Goal: Transaction & Acquisition: Purchase product/service

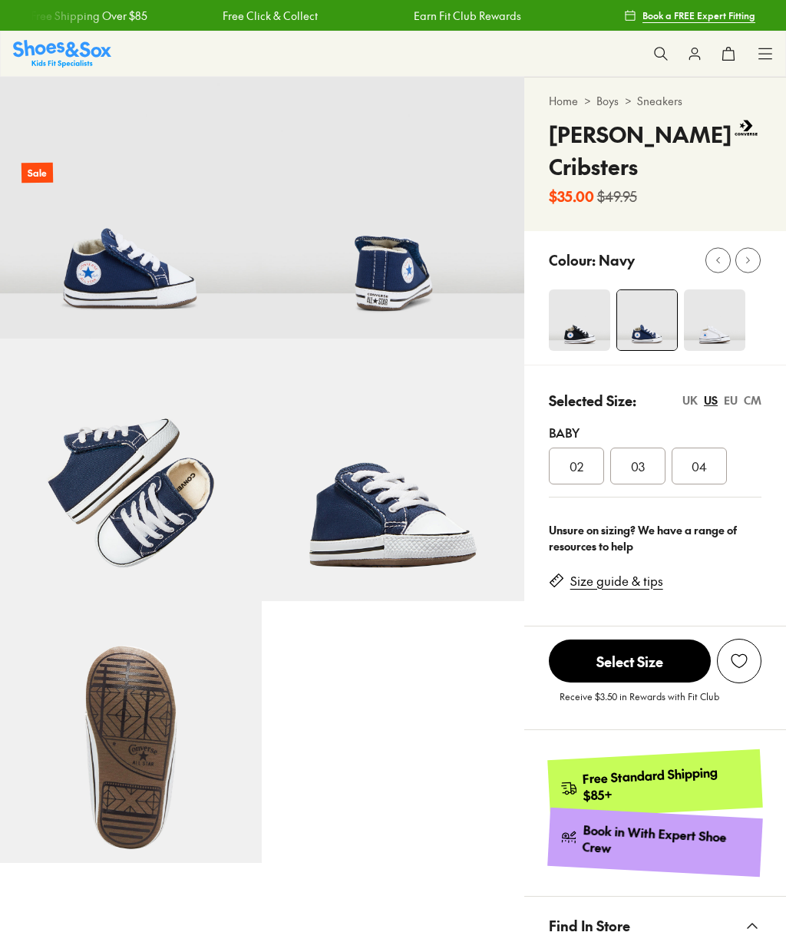
select select "*"
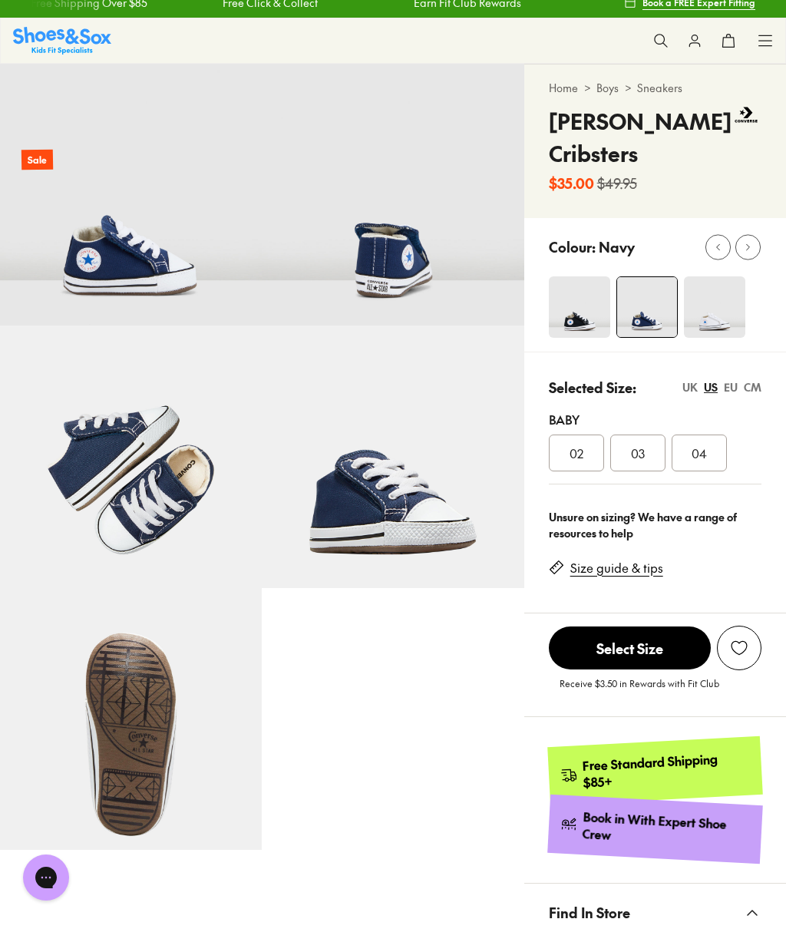
scroll to position [12, 0]
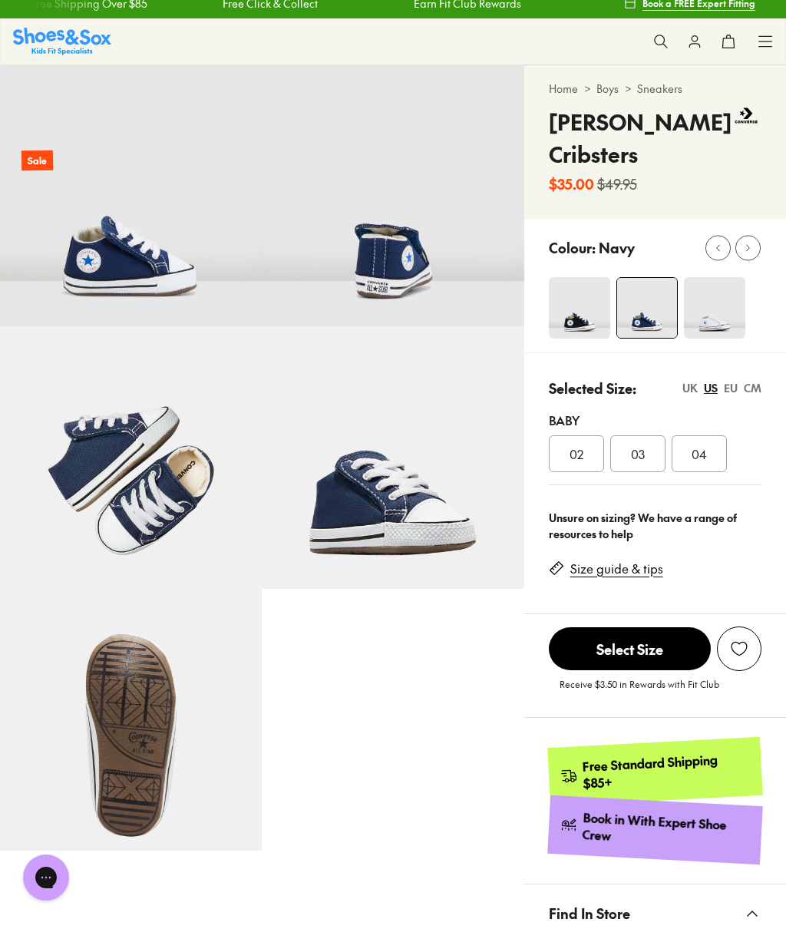
click at [599, 572] on link "Size guide & tips" at bounding box center [616, 568] width 93 height 17
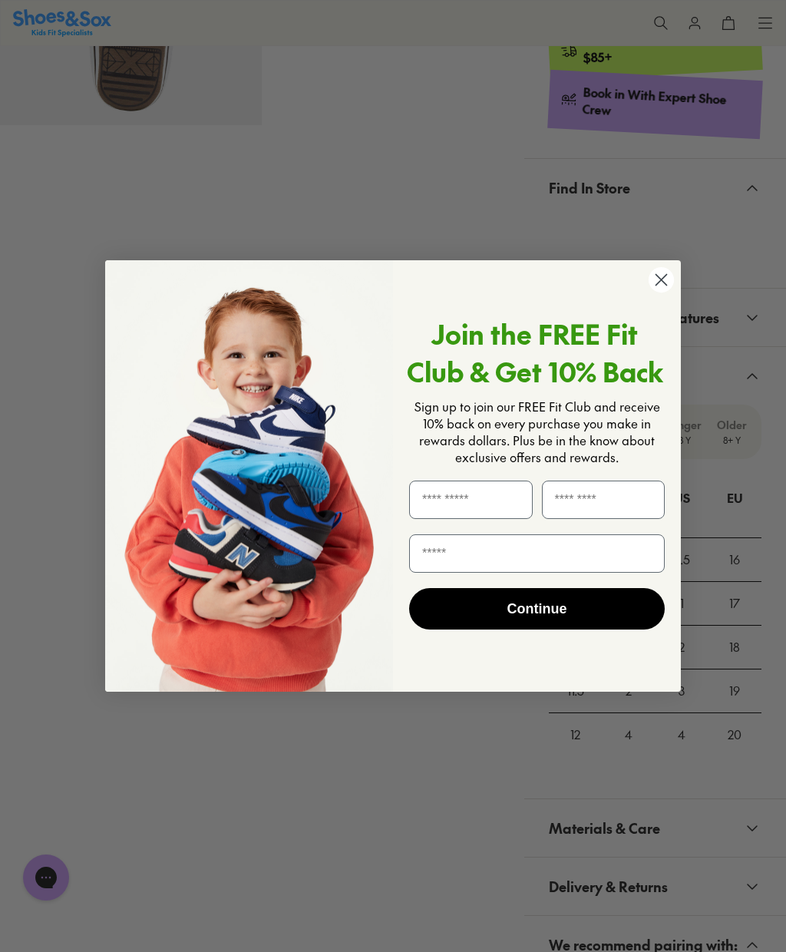
scroll to position [695, 0]
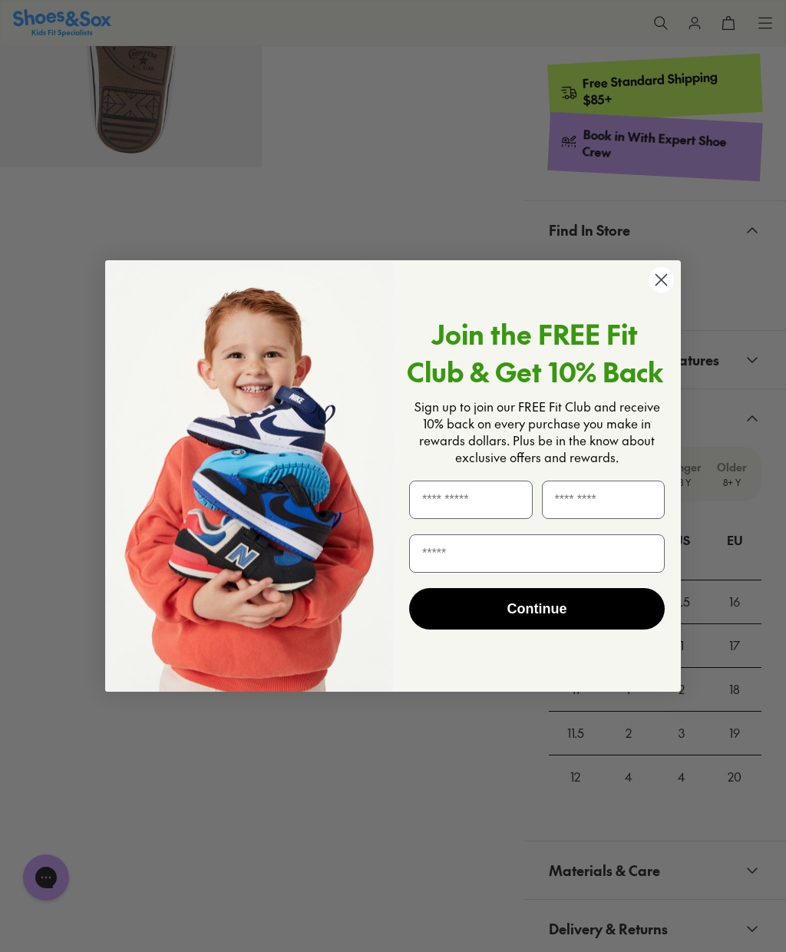
click at [658, 292] on circle "Close dialog" at bounding box center [661, 279] width 25 height 25
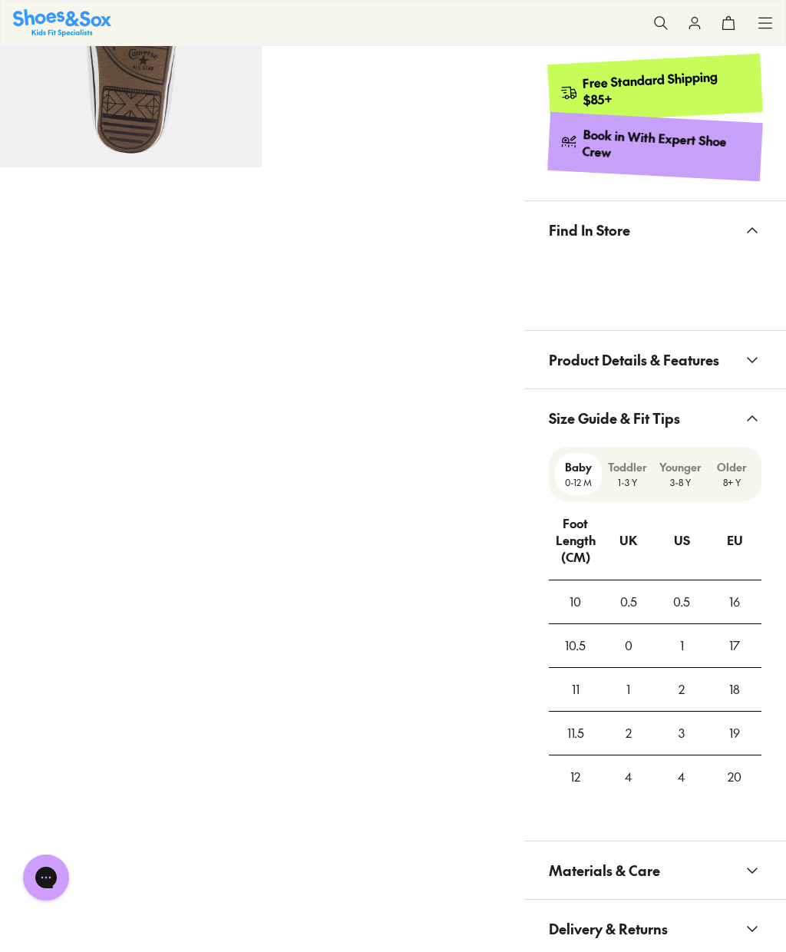
click at [681, 685] on div "2" at bounding box center [681, 689] width 51 height 41
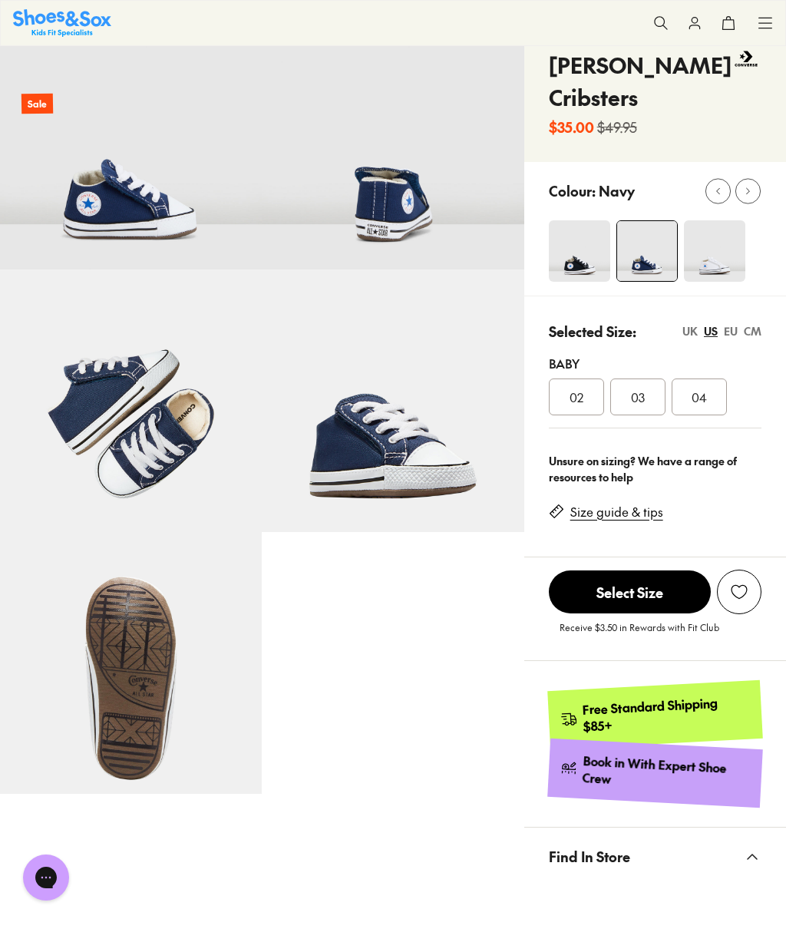
scroll to position [74, 0]
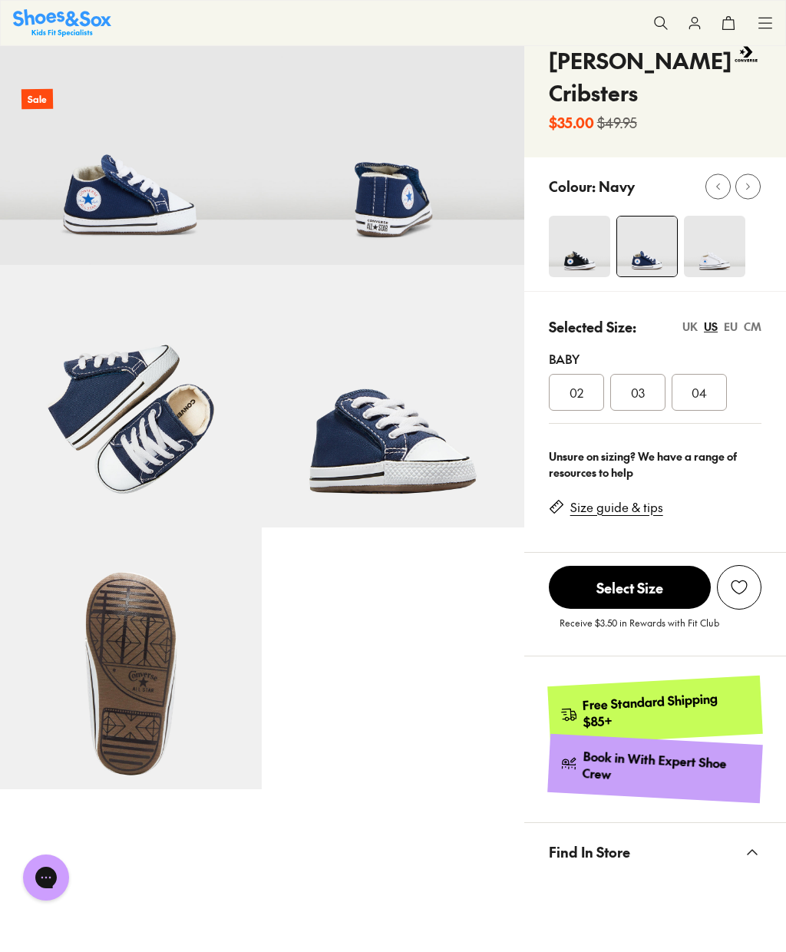
click at [751, 329] on div "CM" at bounding box center [753, 327] width 18 height 16
click at [697, 392] on span "12" at bounding box center [699, 392] width 10 height 18
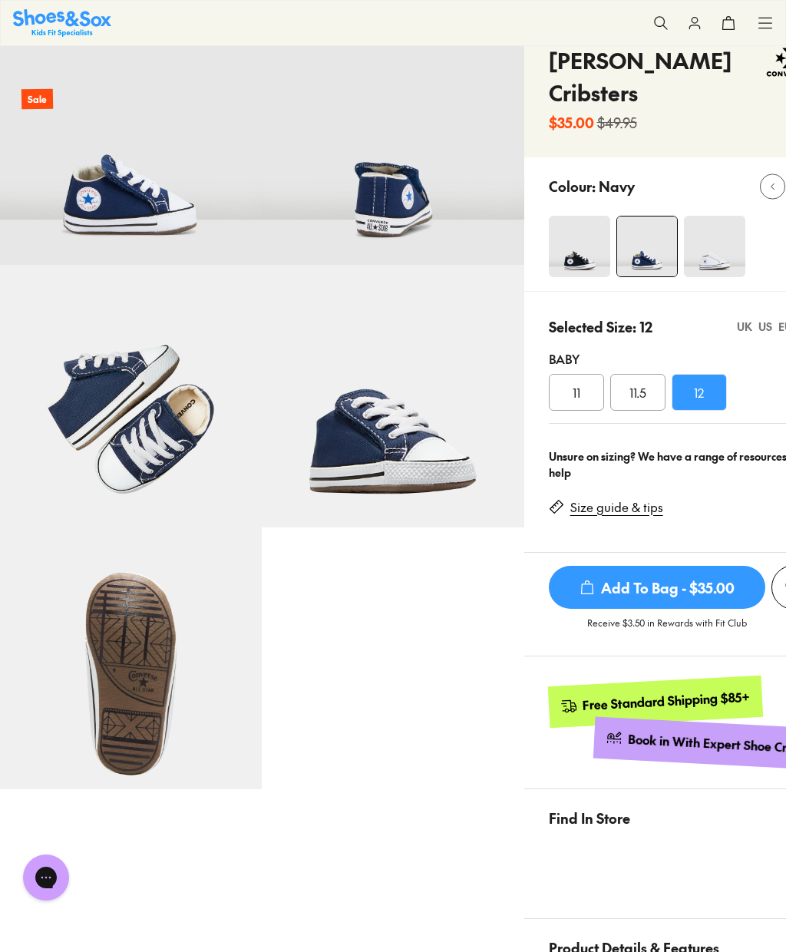
click at [652, 589] on span "Add To Bag - $35.00" at bounding box center [657, 587] width 216 height 43
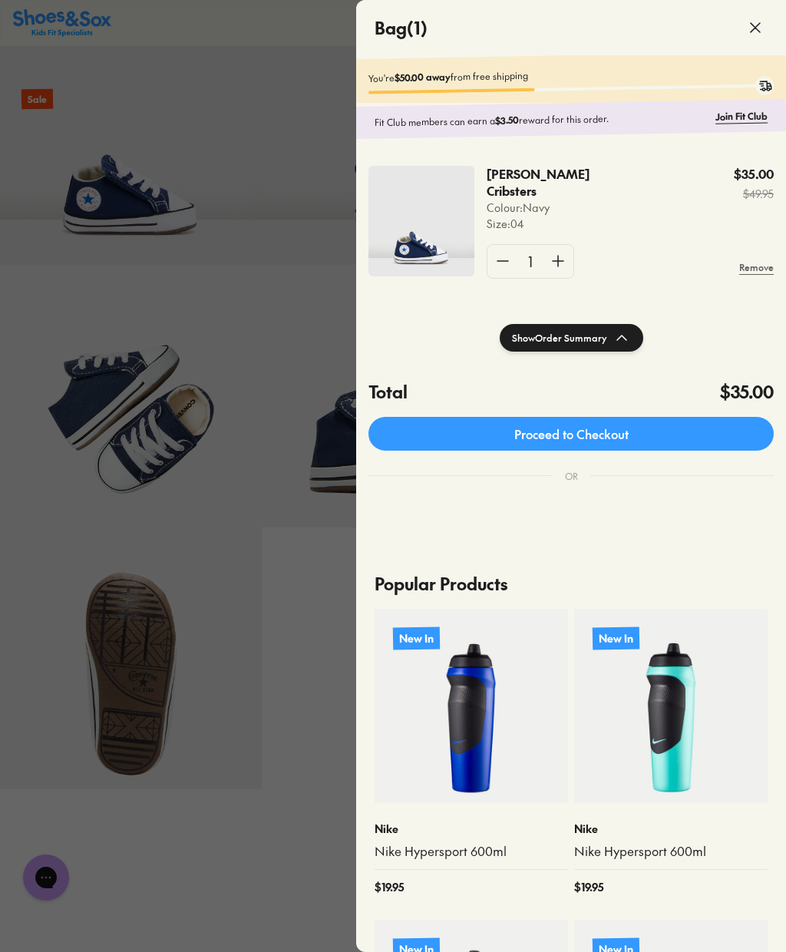
click at [761, 25] on icon at bounding box center [755, 27] width 18 height 18
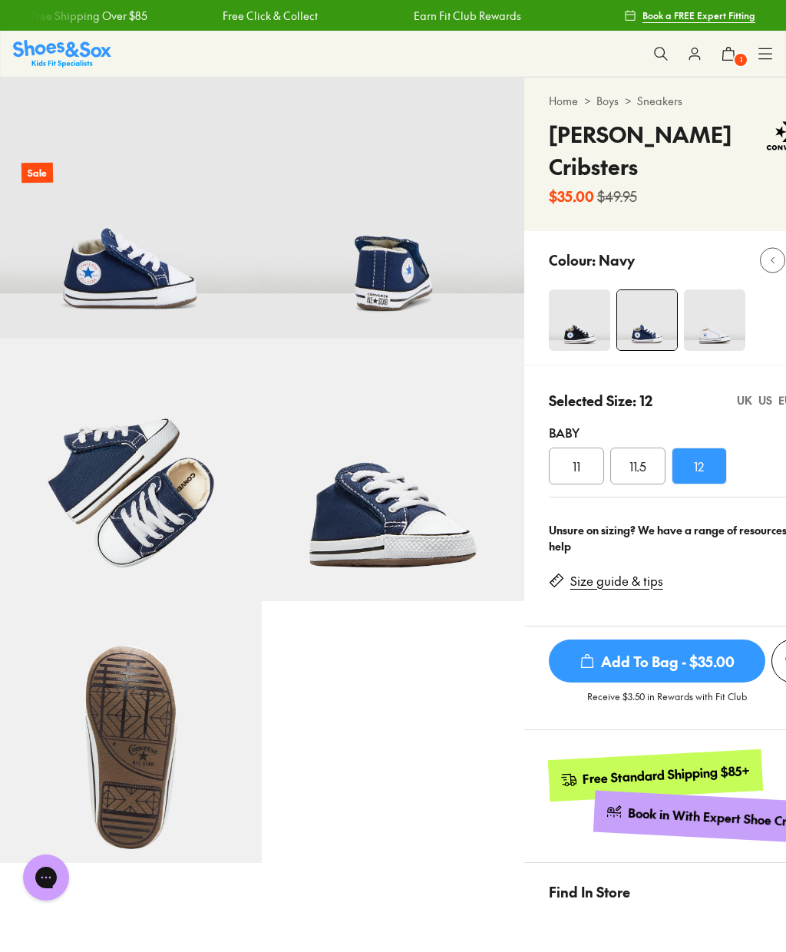
click at [661, 54] on icon at bounding box center [660, 53] width 15 height 15
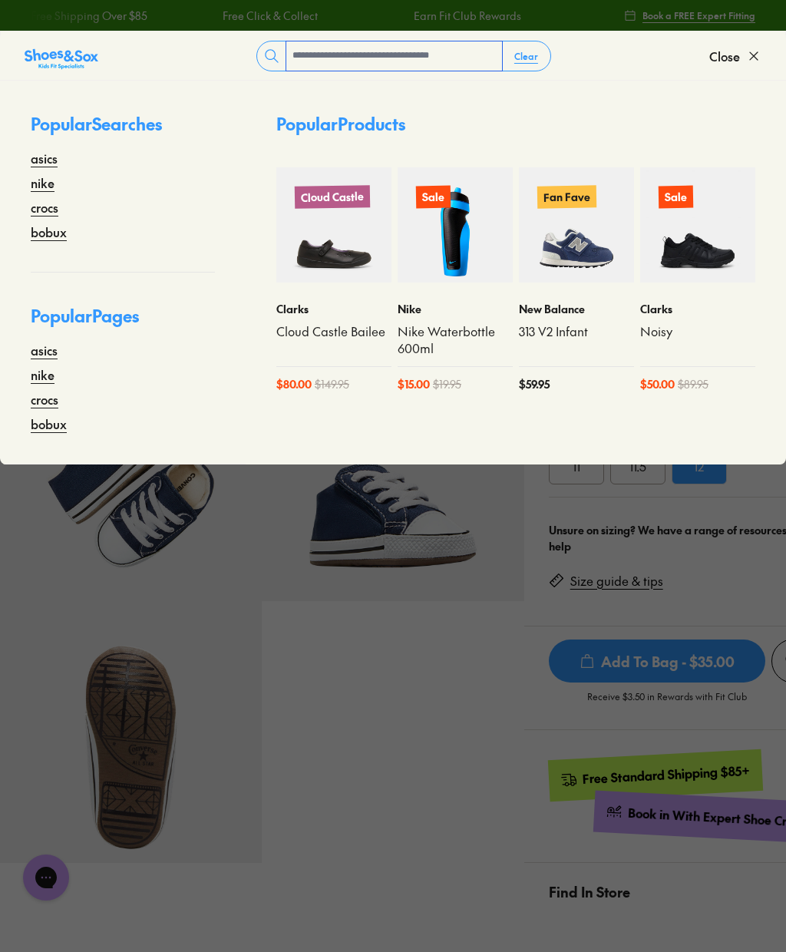
click at [375, 61] on input "text" at bounding box center [394, 55] width 216 height 29
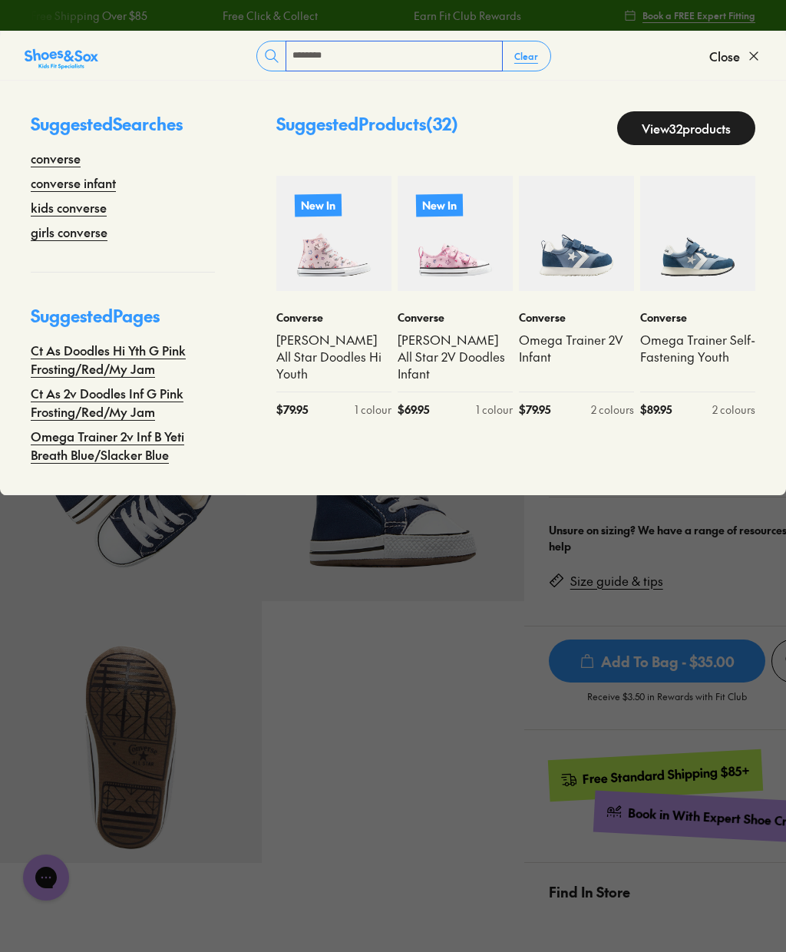
type input "********"
click at [626, 128] on link "View 32 products" at bounding box center [686, 128] width 138 height 34
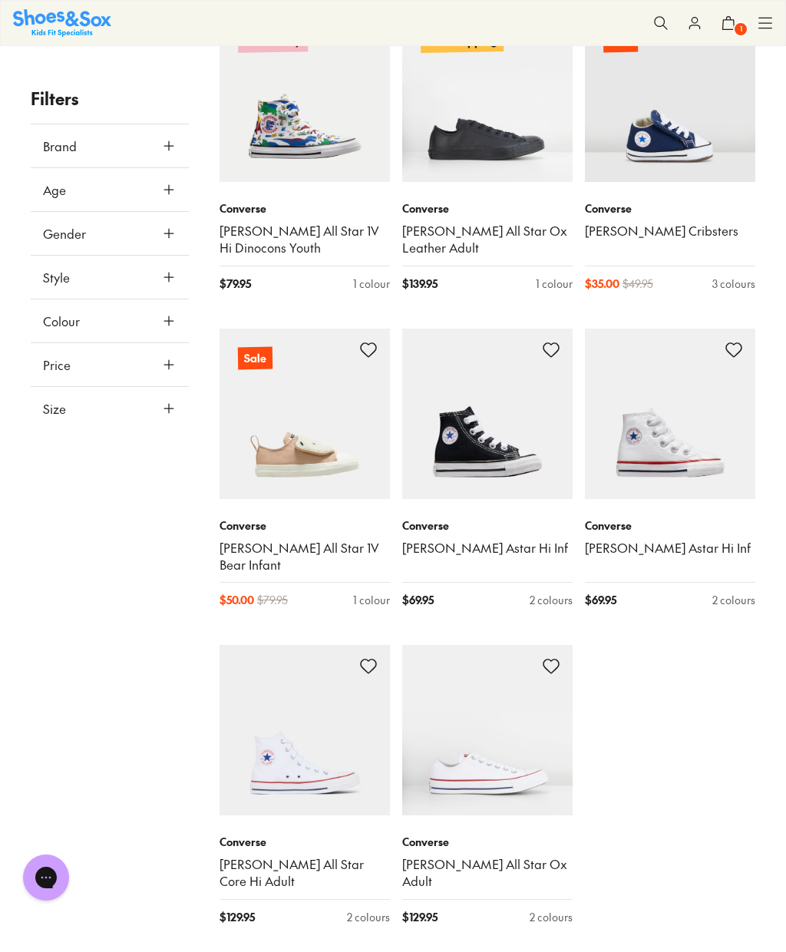
scroll to position [2781, 0]
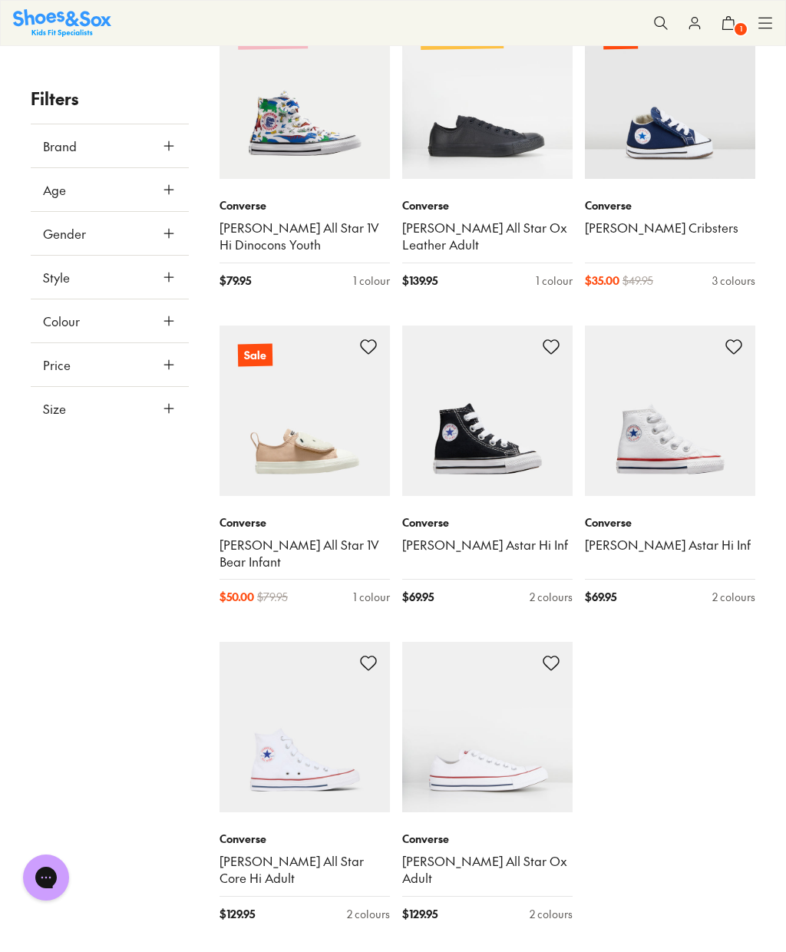
click at [472, 421] on img at bounding box center [487, 410] width 170 height 170
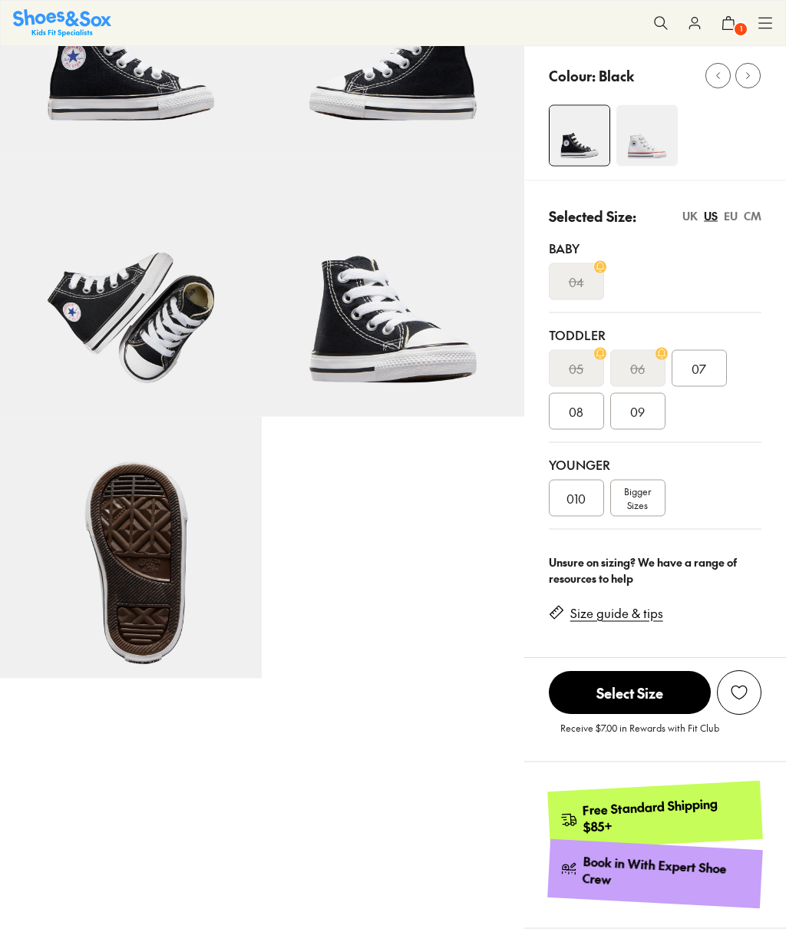
scroll to position [219, 0]
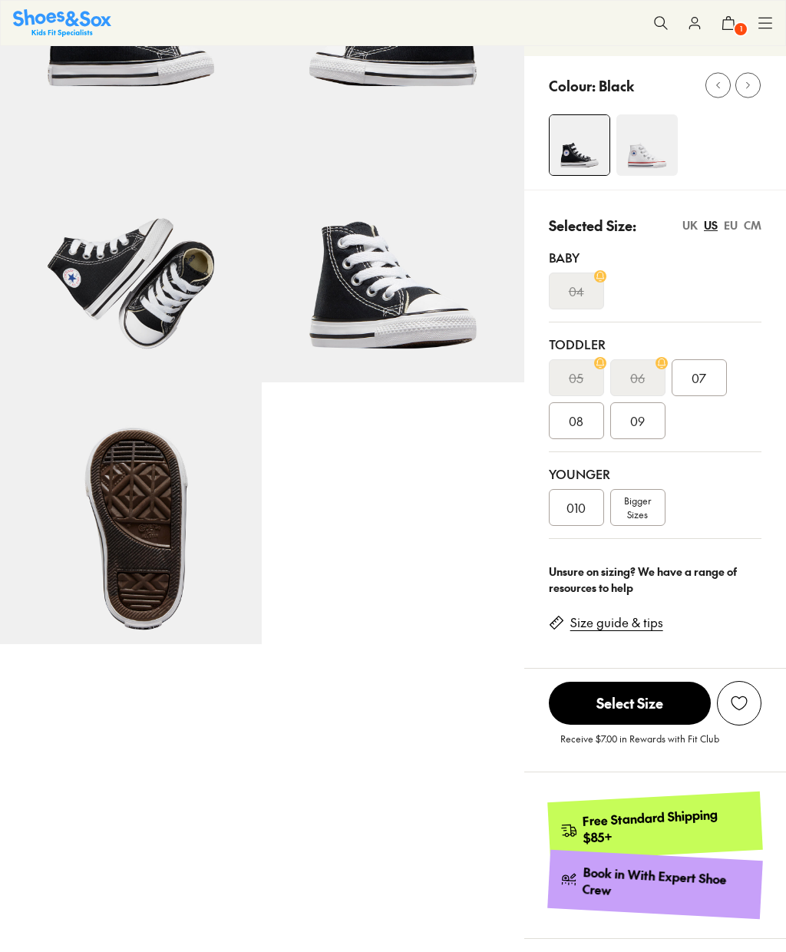
select select "*"
click at [627, 625] on link "Size guide & tips" at bounding box center [616, 622] width 93 height 17
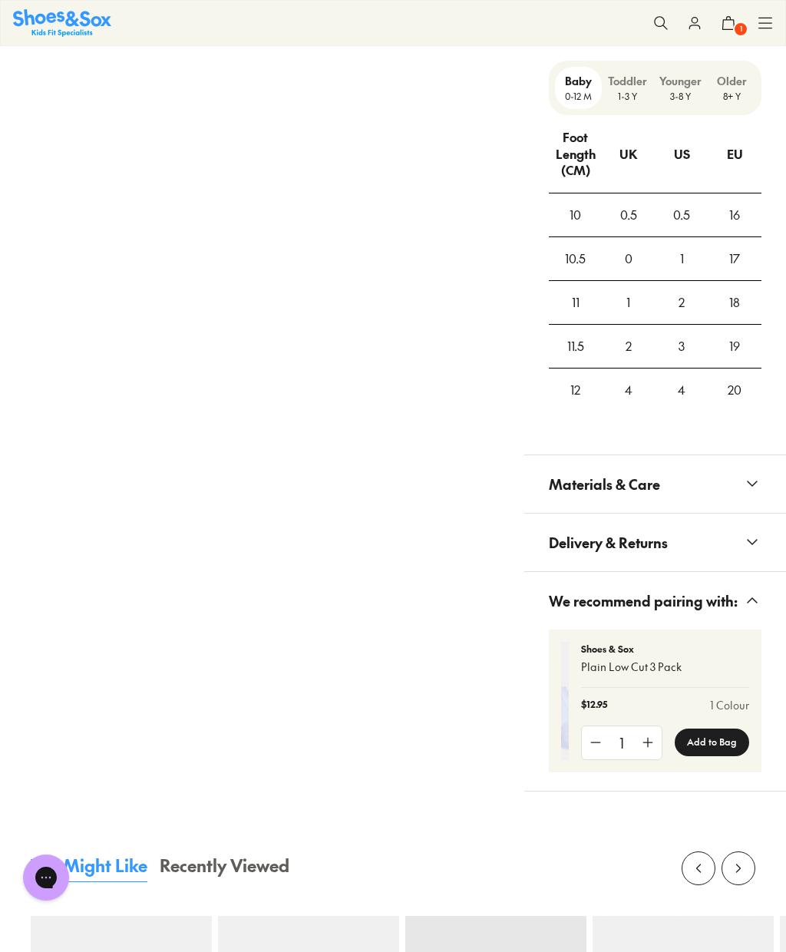
click at [632, 89] on p "1-3 Y" at bounding box center [627, 96] width 39 height 14
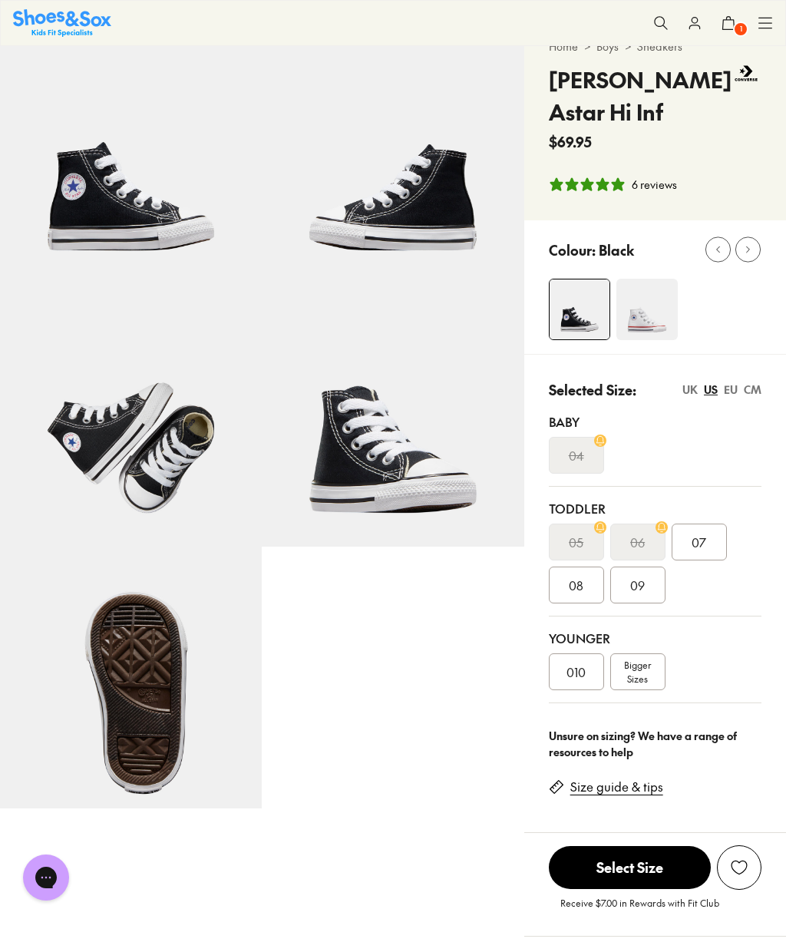
scroll to position [44, 0]
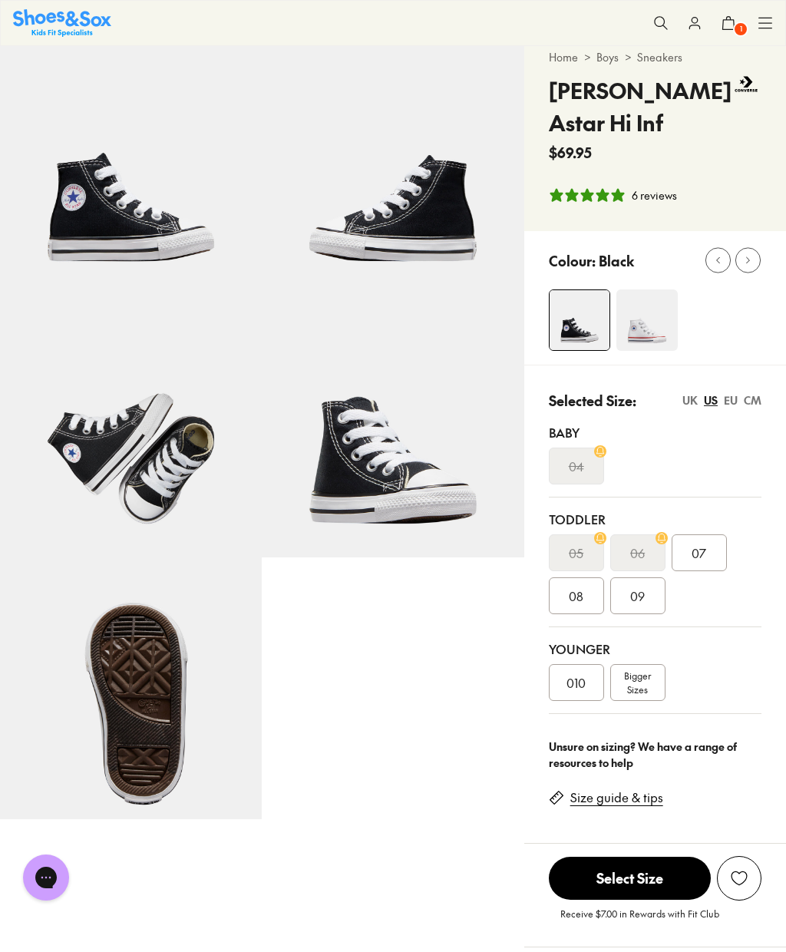
click at [700, 560] on span "07" at bounding box center [699, 552] width 15 height 18
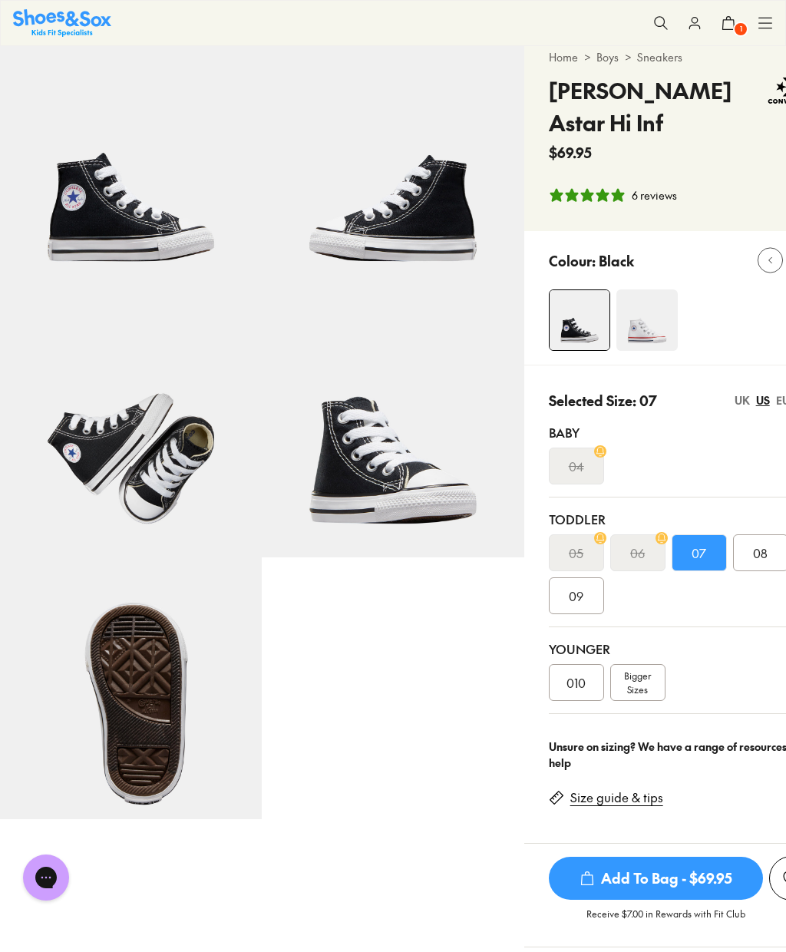
click at [641, 880] on span "Add To Bag - $69.95" at bounding box center [656, 878] width 214 height 43
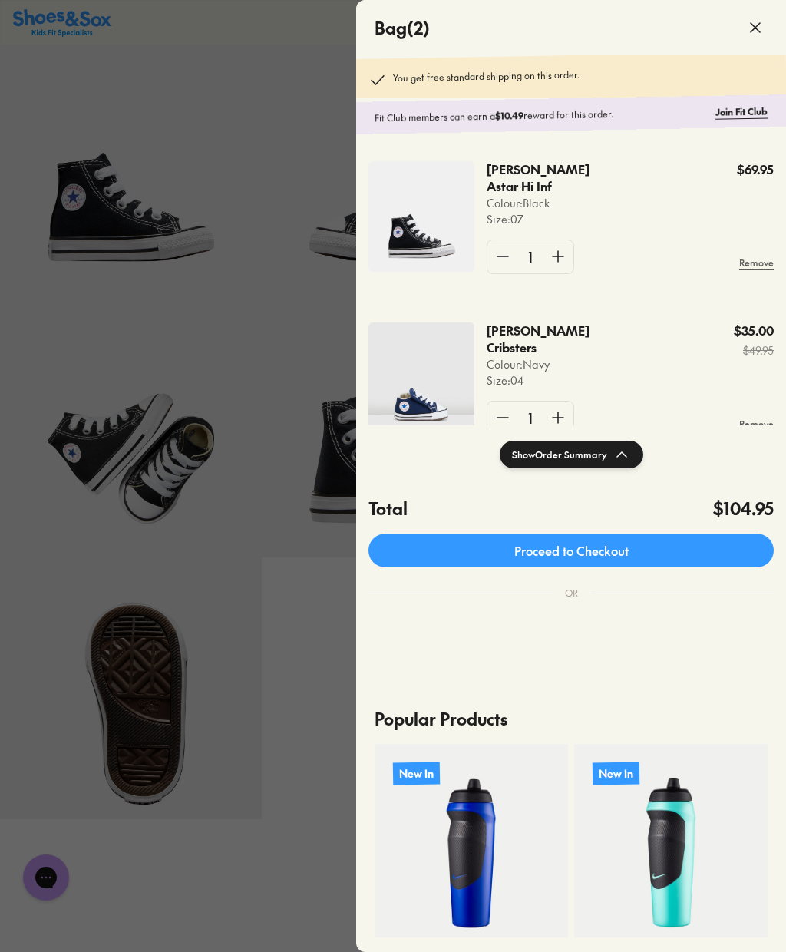
click at [289, 2] on div at bounding box center [393, 476] width 786 height 952
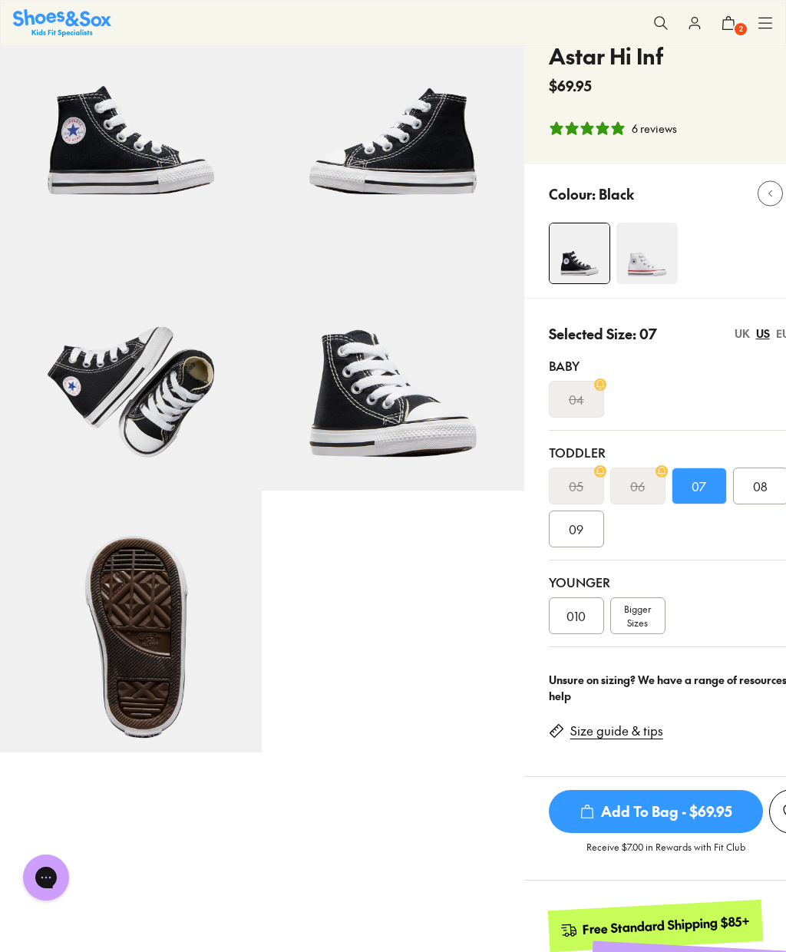
scroll to position [286, 0]
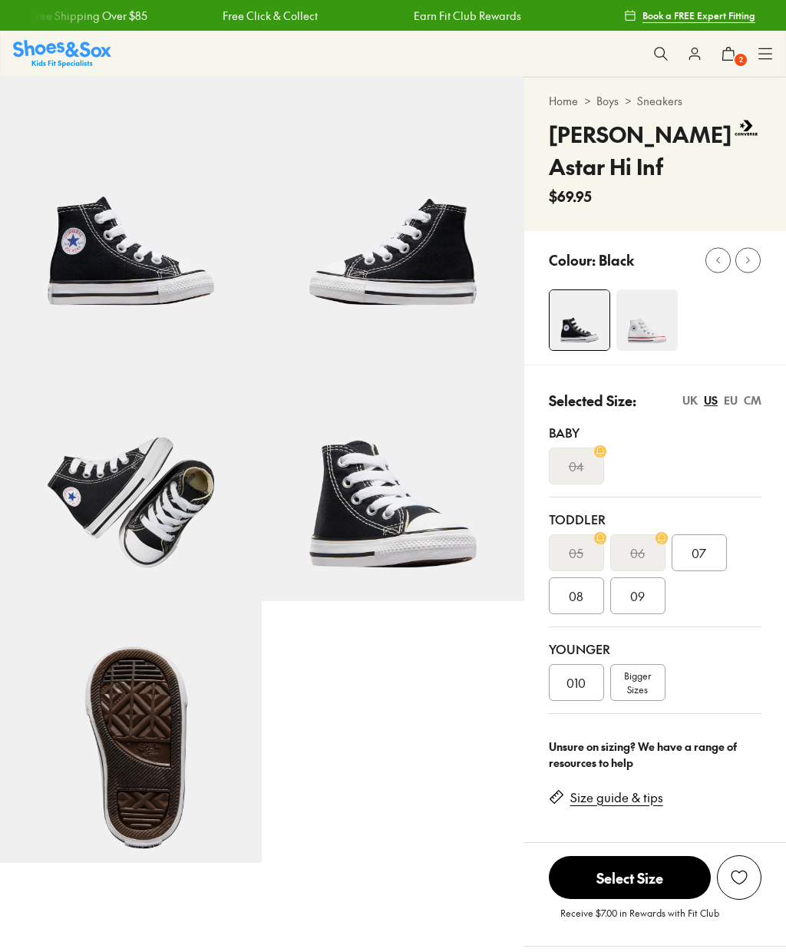
select select "*"
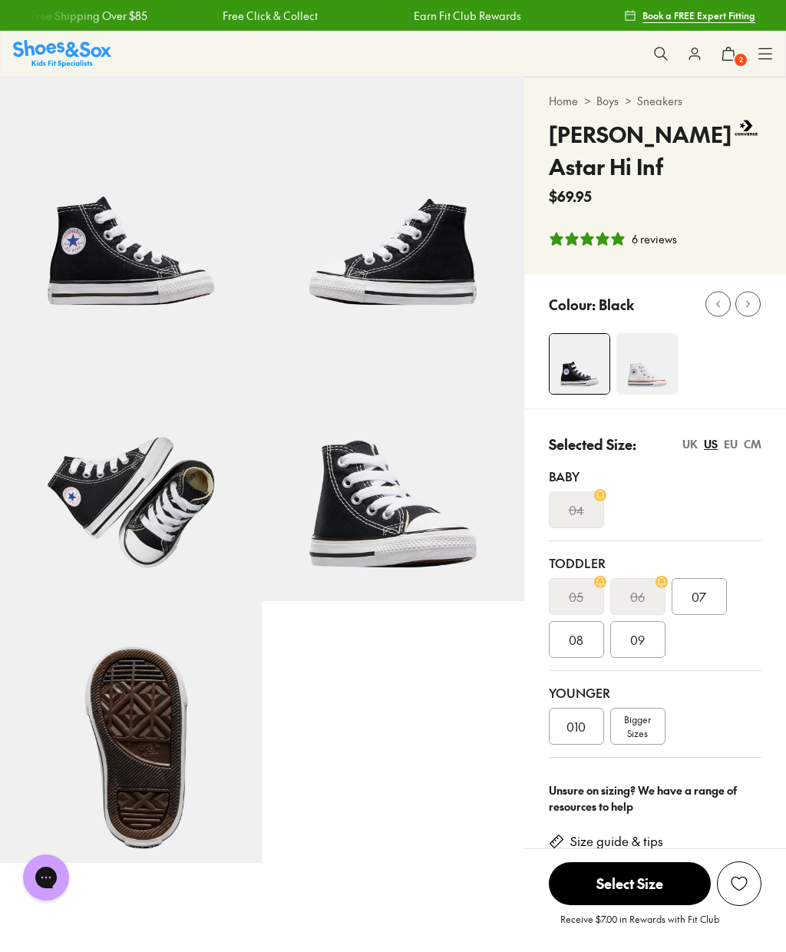
click at [576, 639] on span "08" at bounding box center [576, 639] width 15 height 18
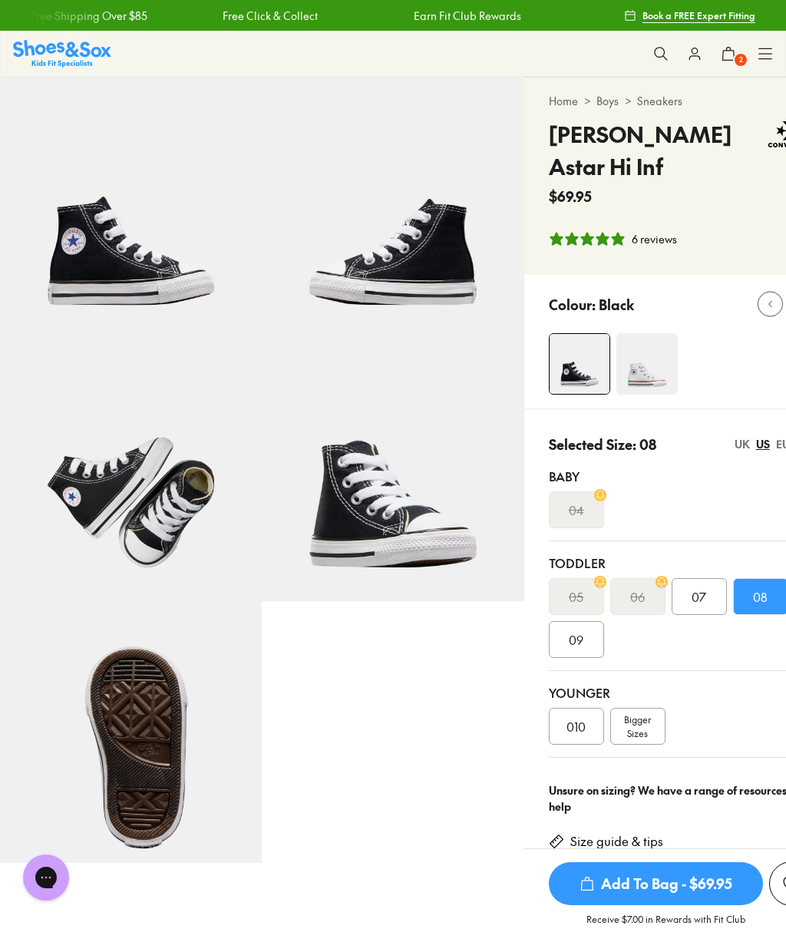
click at [670, 875] on span "Add To Bag - $69.95" at bounding box center [656, 883] width 214 height 43
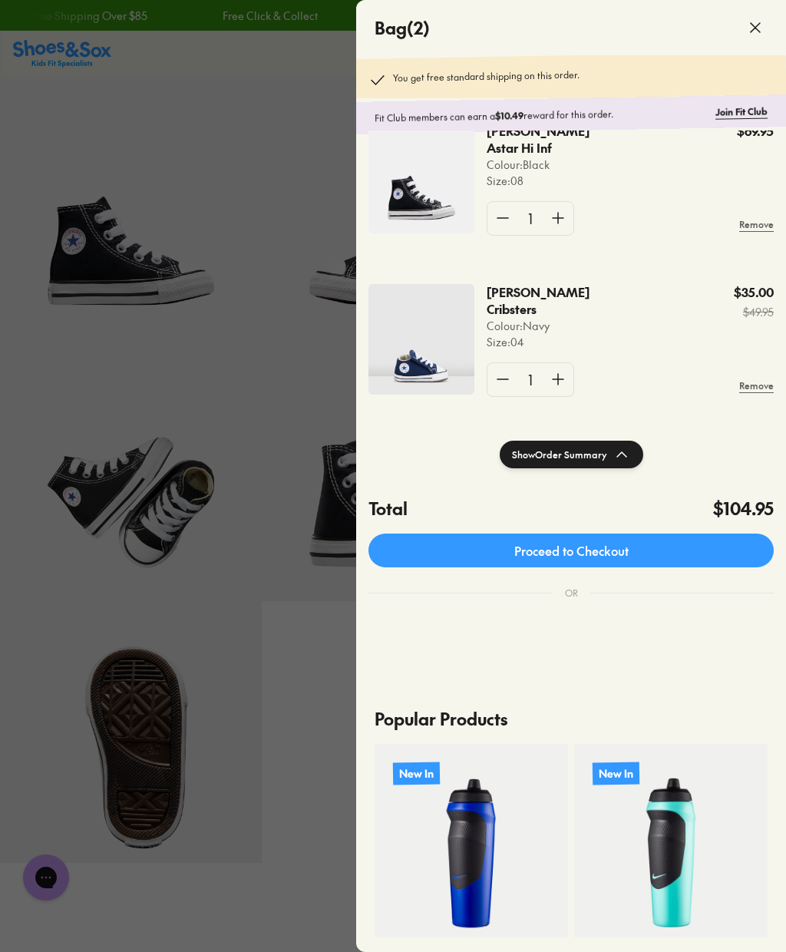
scroll to position [37, 0]
click at [218, 114] on div at bounding box center [393, 476] width 786 height 952
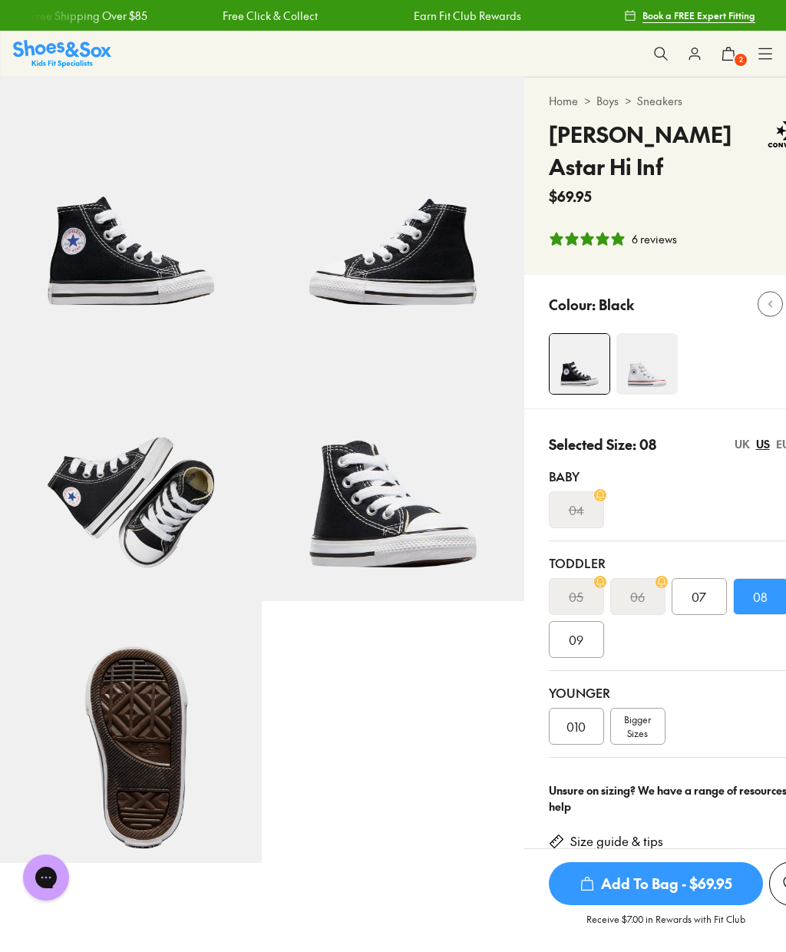
click at [725, 54] on icon at bounding box center [728, 53] width 15 height 15
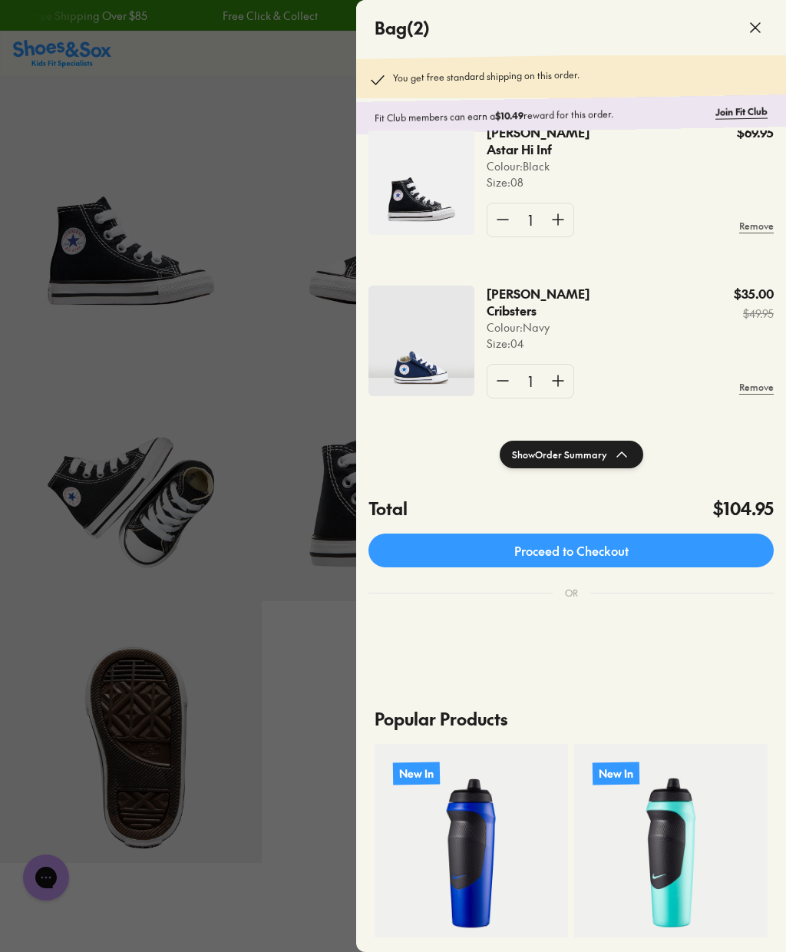
click at [432, 364] on img at bounding box center [421, 341] width 106 height 111
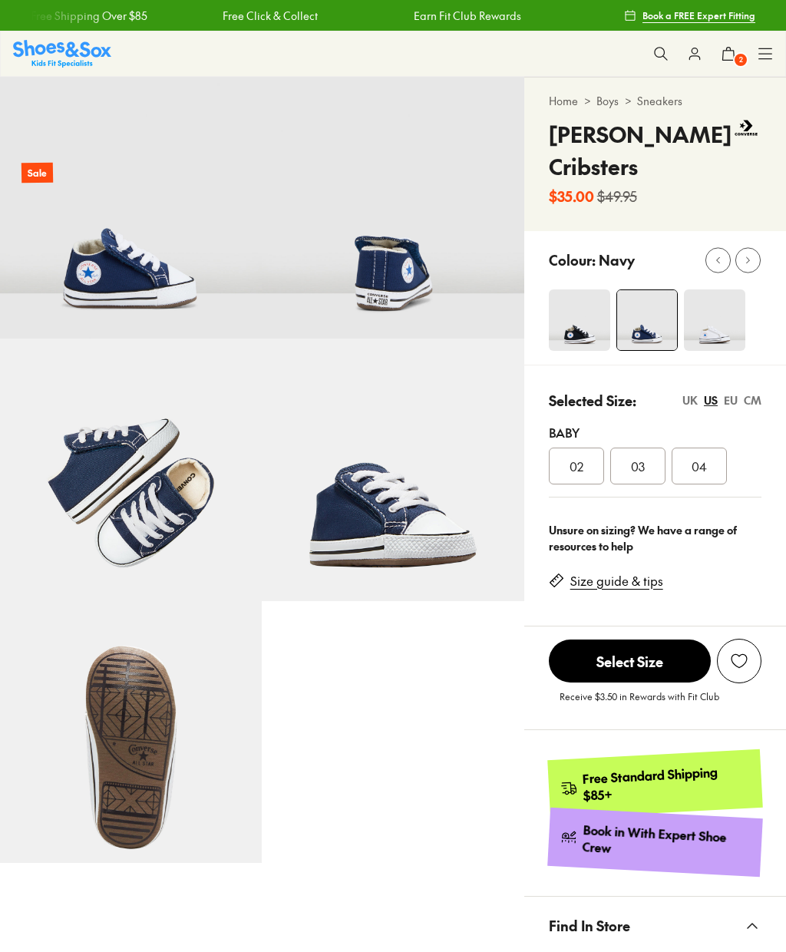
select select "*"
click at [740, 46] on button "2" at bounding box center [729, 54] width 34 height 34
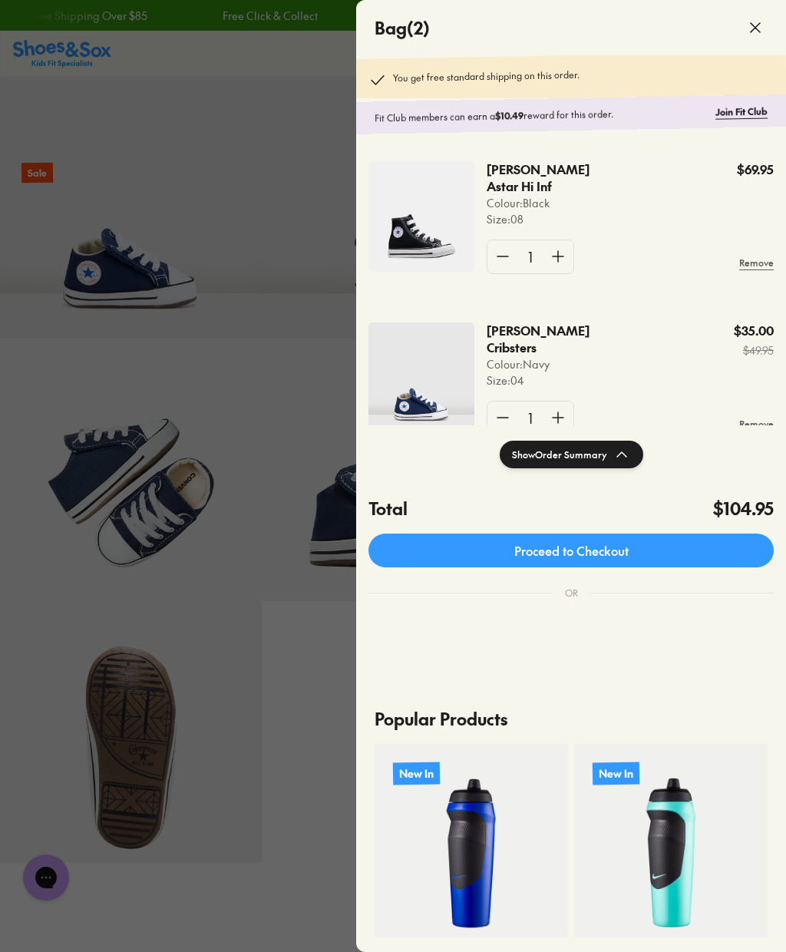
click at [539, 180] on p "[PERSON_NAME] Astar Hi Inf" at bounding box center [555, 178] width 137 height 34
click at [557, 193] on p "[PERSON_NAME] Astar Hi Inf" at bounding box center [555, 178] width 137 height 34
click at [418, 224] on img at bounding box center [421, 216] width 106 height 111
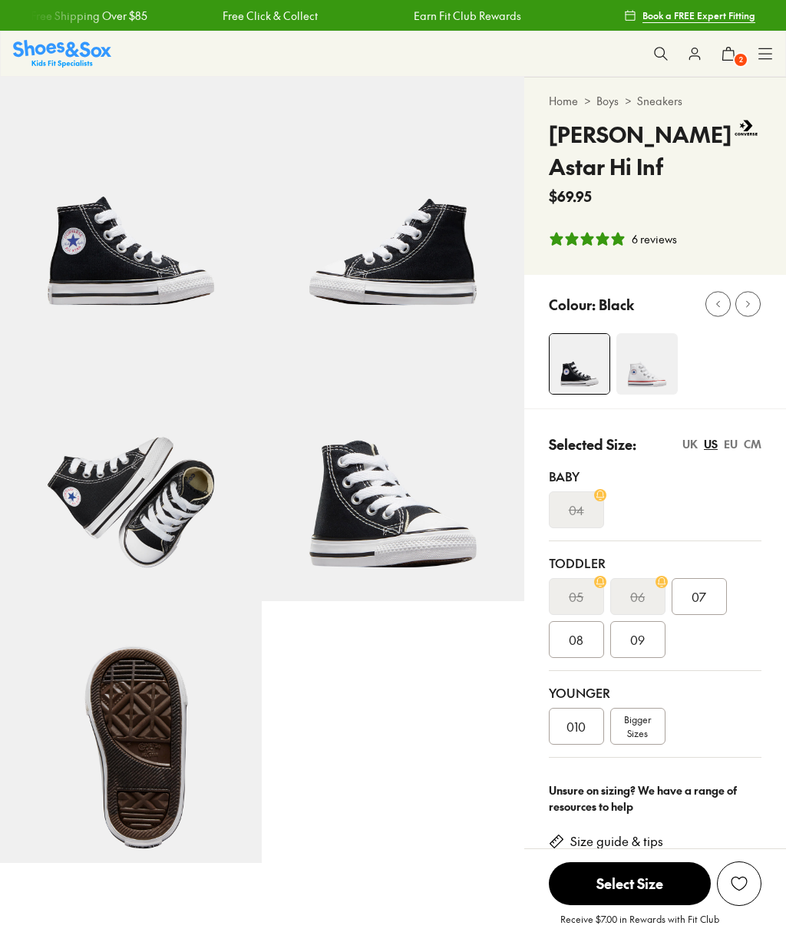
select select "*"
